Goal: Information Seeking & Learning: Learn about a topic

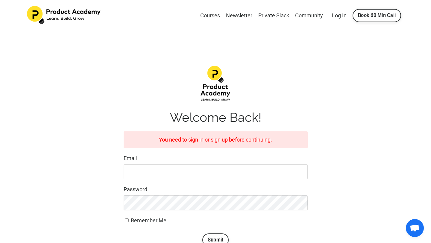
click at [188, 163] on div "Email" at bounding box center [216, 166] width 184 height 25
click at [180, 171] on input "Email" at bounding box center [216, 171] width 184 height 15
type input "Bankole.michael45@gmail.com"
click at [210, 236] on button "Submit" at bounding box center [215, 239] width 27 height 13
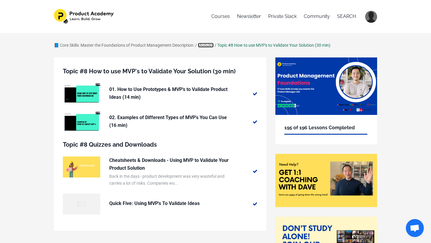
click at [204, 43] on link "Modules" at bounding box center [206, 45] width 16 height 5
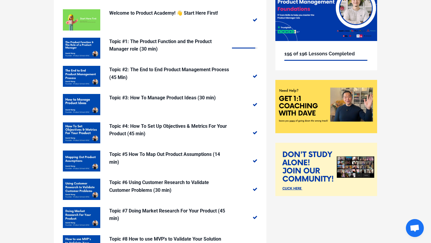
scroll to position [186, 0]
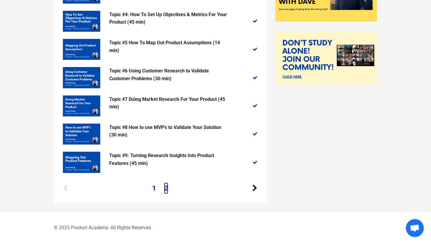
click at [166, 188] on link "2" at bounding box center [166, 188] width 4 height 11
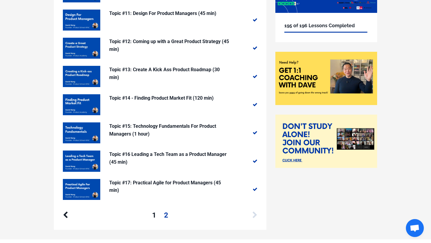
scroll to position [103, 0]
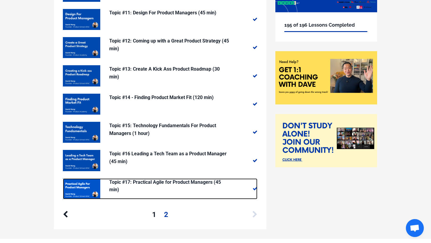
click at [171, 181] on p "Topic #17: Practical Agile for Product Managers (45 min)" at bounding box center [169, 185] width 120 height 15
